Goal: Transaction & Acquisition: Download file/media

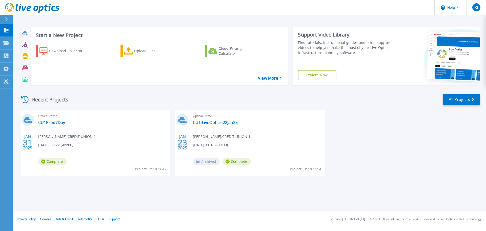
click at [223, 97] on div "Recent Projects All Projects" at bounding box center [249, 99] width 460 height 13
click at [298, 191] on div "Start a New Project Download Collector Upload Files Cloud Pricing Calculator Vi…" at bounding box center [249, 105] width 473 height 211
click at [44, 120] on link "CU1Prod7Day" at bounding box center [51, 122] width 27 height 5
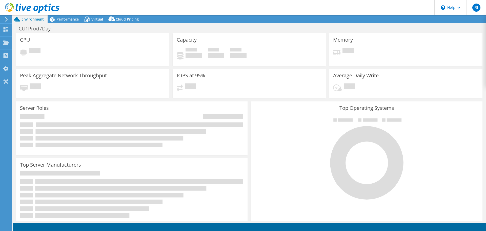
select select "USWest"
select select "USD"
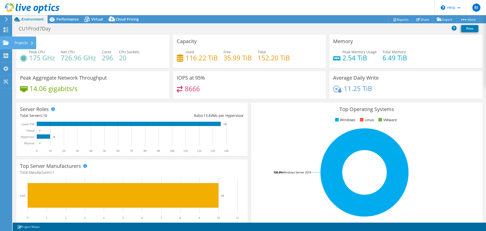
click at [22, 42] on div "Projects" at bounding box center [24, 42] width 24 height 13
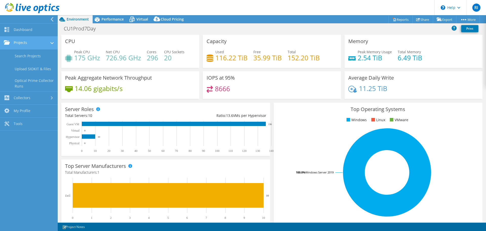
click at [21, 41] on link "Projects" at bounding box center [29, 42] width 58 height 13
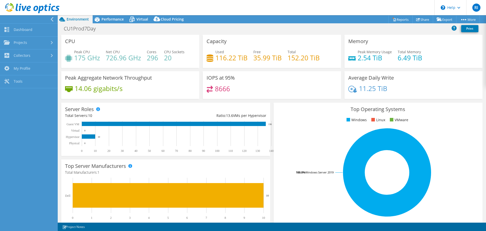
click at [181, 30] on div "CU1Prod7Day Print" at bounding box center [272, 28] width 428 height 9
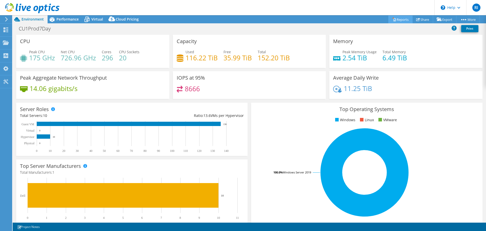
click at [399, 17] on link "Reports" at bounding box center [400, 19] width 24 height 8
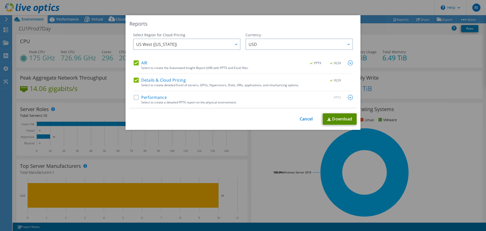
click at [334, 118] on link "Download" at bounding box center [340, 118] width 34 height 11
